Goal: Task Accomplishment & Management: Manage account settings

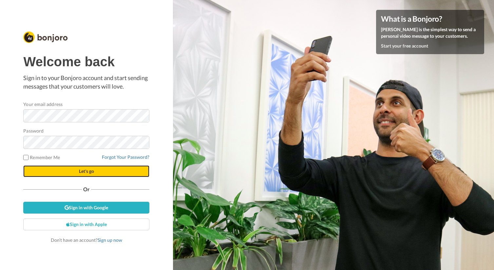
click at [87, 166] on button "Let's go" at bounding box center [86, 171] width 126 height 12
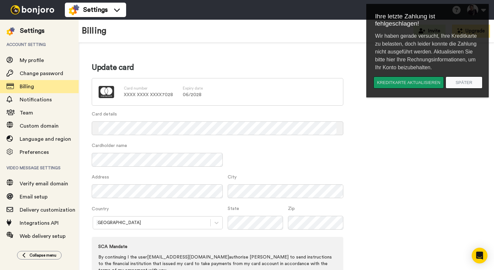
click at [406, 84] on button "Kreditkarte aktualisieren" at bounding box center [408, 82] width 70 height 12
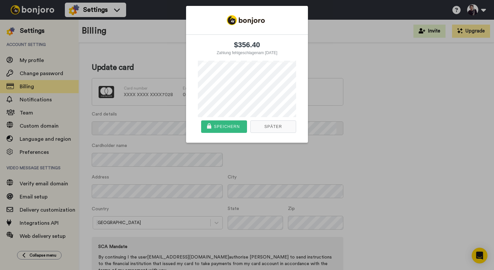
click at [225, 126] on div "Speichern" at bounding box center [227, 127] width 26 height 12
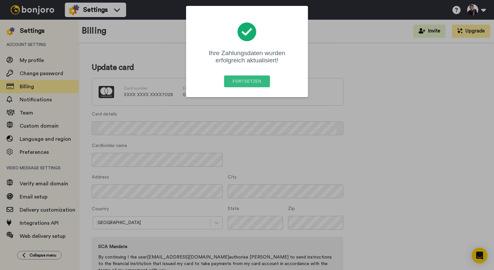
click at [243, 82] on div "Fortsetzen" at bounding box center [247, 81] width 42 height 12
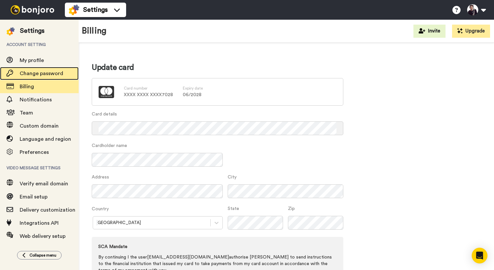
click at [38, 72] on span "Change password" at bounding box center [42, 73] width 44 height 5
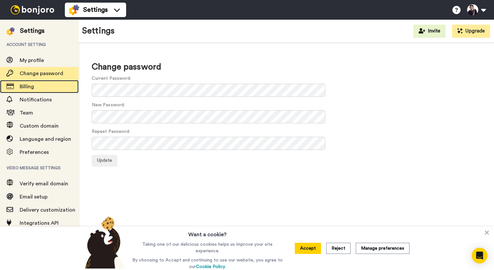
click at [25, 86] on span "Billing" at bounding box center [27, 86] width 14 height 5
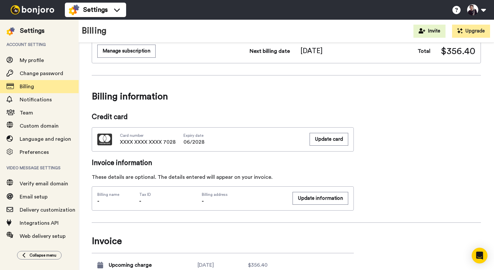
scroll to position [103, 0]
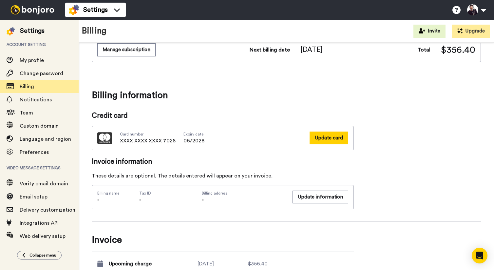
click at [330, 138] on button "Update card" at bounding box center [329, 137] width 39 height 13
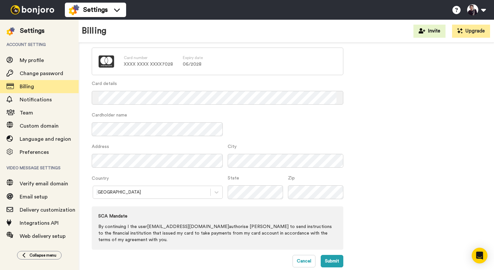
scroll to position [54, 0]
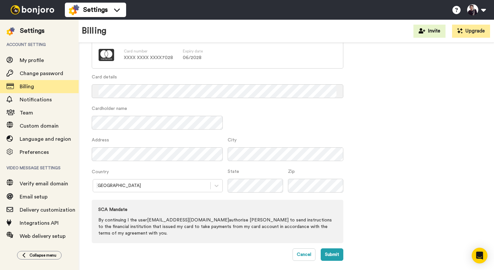
click at [176, 191] on div "Australia" at bounding box center [157, 185] width 131 height 13
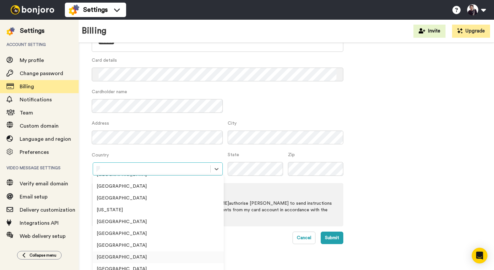
scroll to position [206, 0]
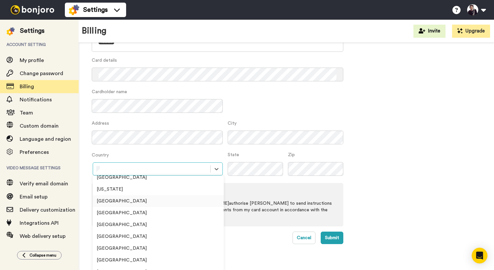
click at [104, 203] on div "Germany" at bounding box center [158, 201] width 131 height 12
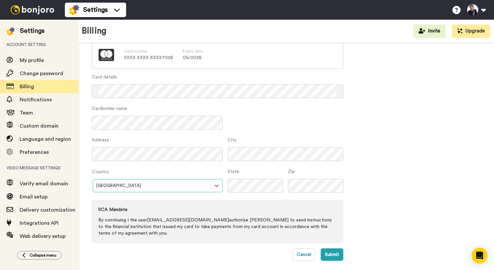
scroll to position [30, 0]
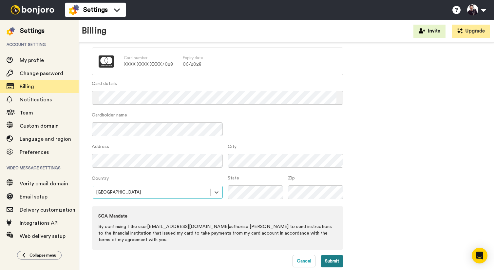
click at [330, 255] on button "Submit" at bounding box center [332, 260] width 23 height 12
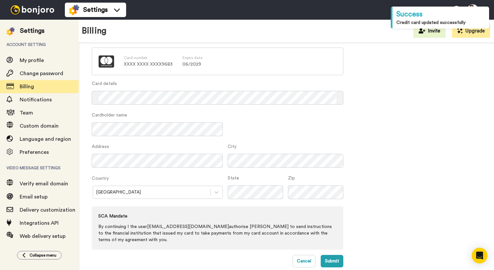
scroll to position [0, 0]
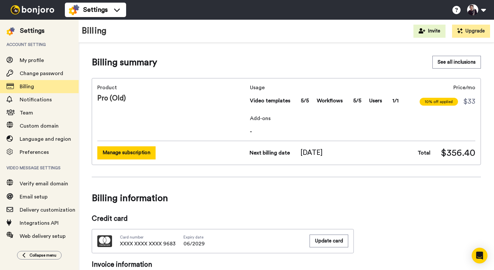
click at [130, 155] on button "Manage subscription" at bounding box center [126, 152] width 58 height 13
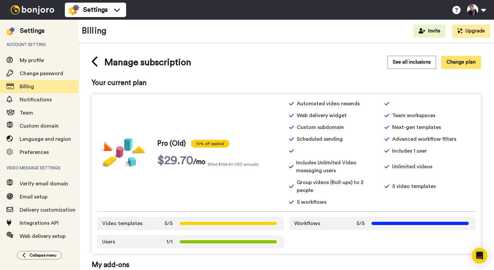
click at [465, 63] on button "Change plan" at bounding box center [461, 62] width 40 height 13
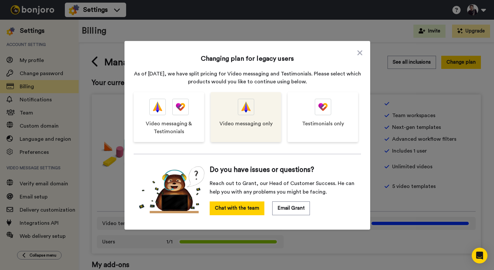
click at [232, 112] on div "Video messaging only" at bounding box center [246, 117] width 70 height 50
